Goal: Check status: Check status

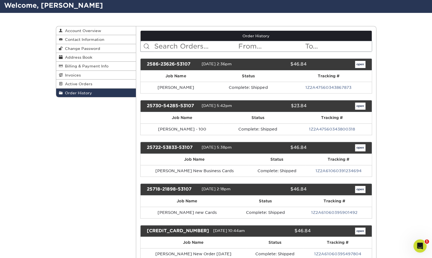
scroll to position [38, 0]
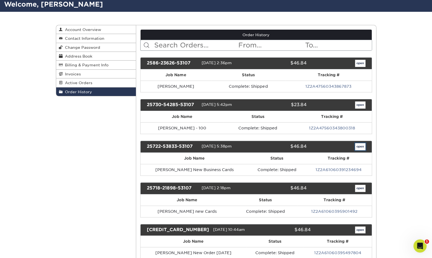
click at [358, 144] on link "open" at bounding box center [360, 146] width 10 height 7
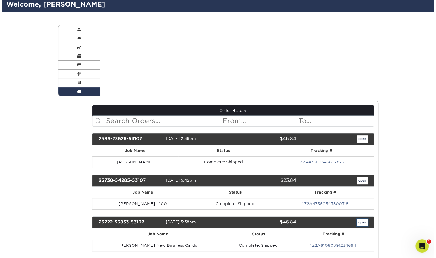
scroll to position [0, 0]
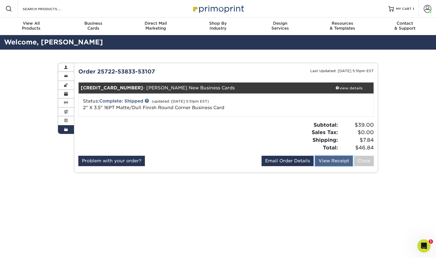
click at [327, 158] on link "View Receipt" at bounding box center [334, 161] width 38 height 10
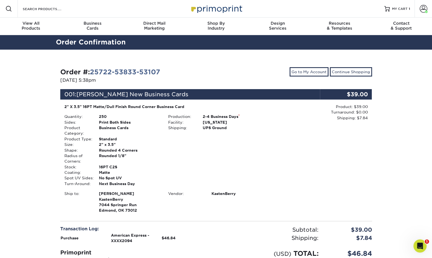
scroll to position [62, 0]
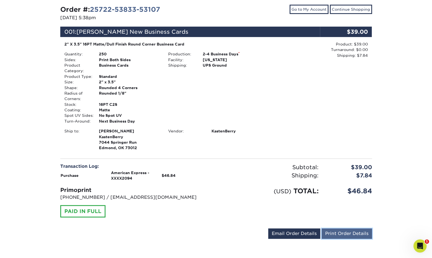
click at [331, 235] on link "Print Order Details" at bounding box center [347, 233] width 50 height 10
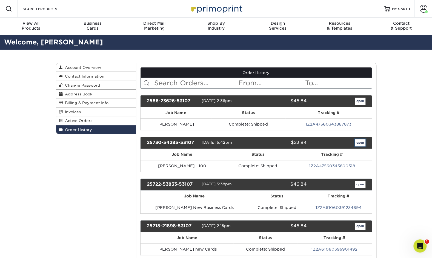
click at [360, 142] on link "open" at bounding box center [360, 142] width 10 height 7
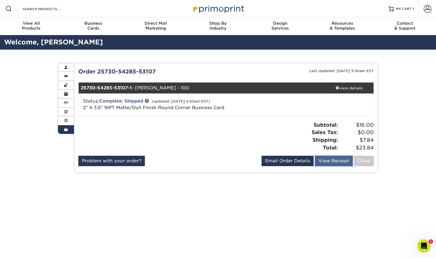
click at [327, 159] on link "View Receipt" at bounding box center [334, 161] width 38 height 10
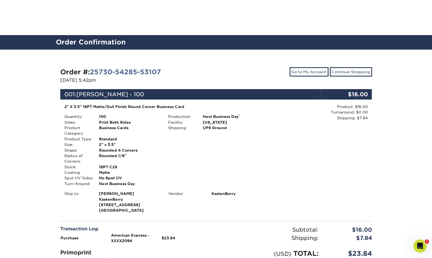
scroll to position [62, 0]
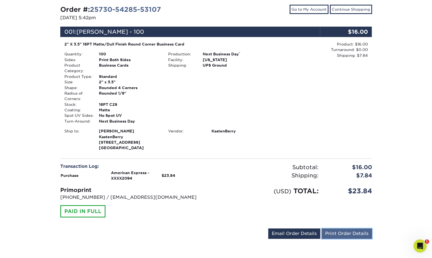
click at [335, 235] on link "Print Order Details" at bounding box center [347, 233] width 50 height 10
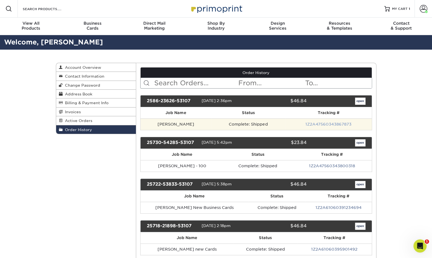
click at [324, 125] on link "1Z2A47560343867873" at bounding box center [329, 124] width 46 height 4
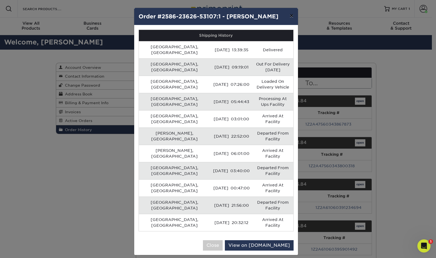
click at [293, 16] on button "×" at bounding box center [291, 15] width 13 height 15
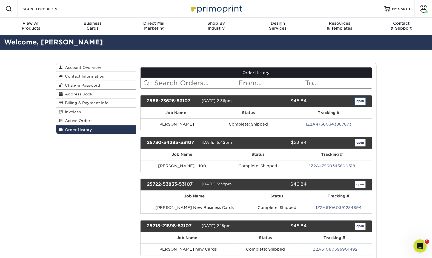
click at [360, 103] on link "open" at bounding box center [360, 101] width 10 height 7
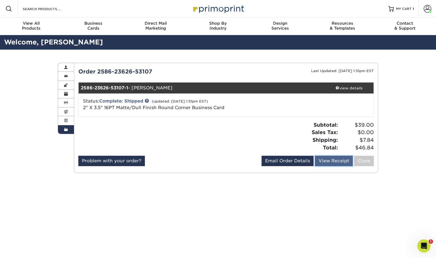
click at [327, 160] on link "View Receipt" at bounding box center [334, 161] width 38 height 10
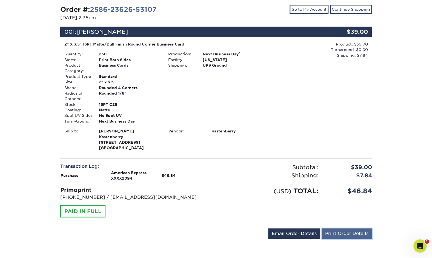
click at [338, 230] on link "Print Order Details" at bounding box center [347, 233] width 50 height 10
click at [43, 234] on div "Order #: 2586-23626-53107 [DATE] 2:36pm Go to My Account Continue Shopping 001:…" at bounding box center [216, 122] width 432 height 271
